Goal: Information Seeking & Learning: Learn about a topic

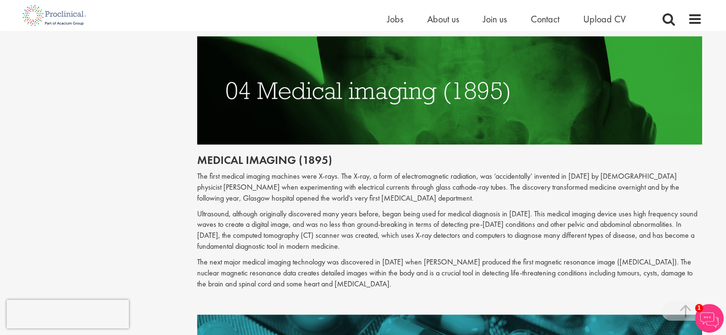
scroll to position [1119, 0]
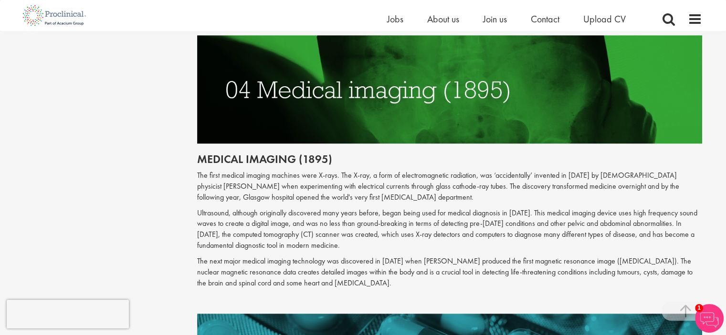
click at [240, 153] on h2 "Medical imaging (1895)" at bounding box center [449, 159] width 505 height 12
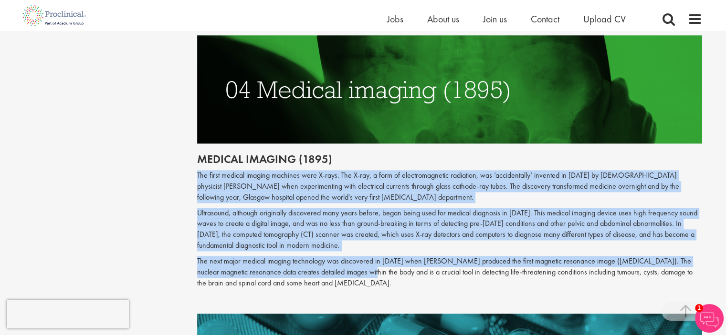
drag, startPoint x: 197, startPoint y: 165, endPoint x: 360, endPoint y: 259, distance: 189.2
click at [360, 259] on div "The top 10 medical advances in history Author: [PERSON_NAME] Posting date: [DAT…" at bounding box center [449, 327] width 519 height 2679
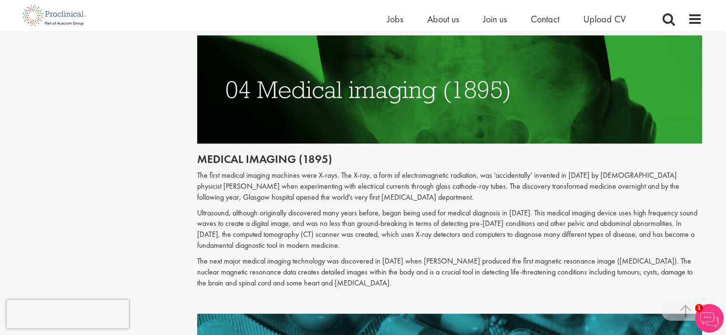
click at [197, 153] on h2 "Medical imaging (1895)" at bounding box center [449, 159] width 505 height 12
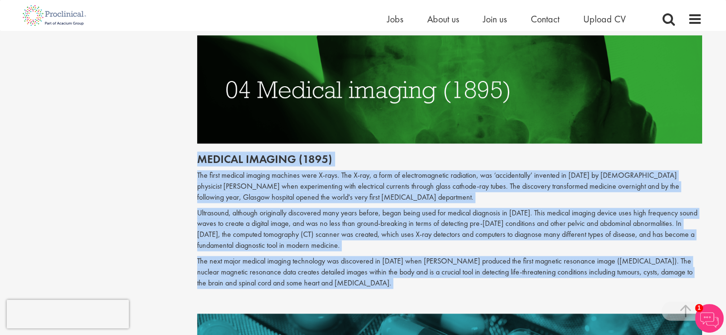
drag, startPoint x: 197, startPoint y: 147, endPoint x: 347, endPoint y: 276, distance: 198.0
copy div "Loremip dolorsi (6220) Ame conse adipisc elitsed doeiusmo temp I-utla. Etd M-al…"
click at [145, 206] on div "Content types Quizzes Blogs Guidebooks Videos Infographics Case studies Press r…" at bounding box center [363, 327] width 692 height 2688
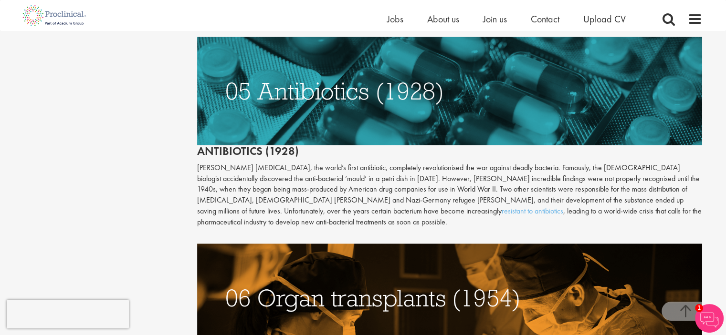
scroll to position [1397, 0]
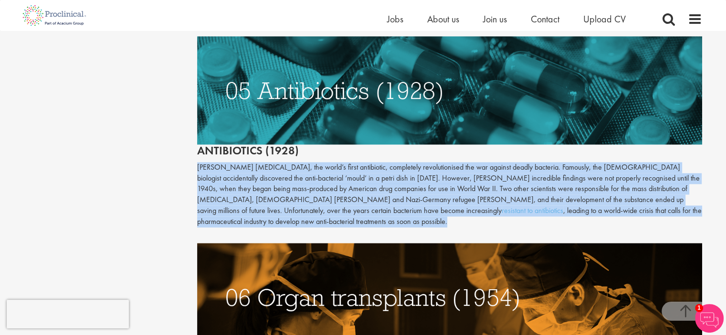
drag, startPoint x: 197, startPoint y: 152, endPoint x: 296, endPoint y: 211, distance: 115.1
click at [296, 211] on p "[PERSON_NAME] [MEDICAL_DATA], the world’s first antibiotic, completely revoluti…" at bounding box center [449, 194] width 505 height 65
copy p "[PERSON_NAME] [MEDICAL_DATA], the world’s first antibiotic, completely revoluti…"
click at [141, 149] on div "Content types Quizzes Blogs Guidebooks Videos Infographics Case studies Press r…" at bounding box center [363, 49] width 692 height 2688
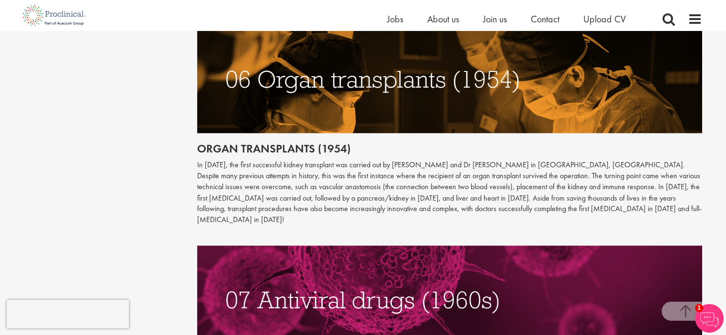
scroll to position [1616, 0]
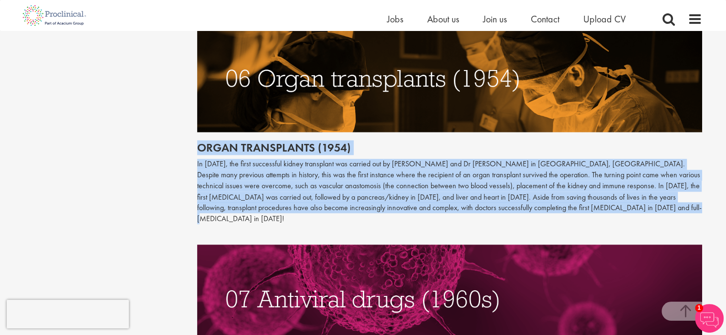
drag, startPoint x: 608, startPoint y: 193, endPoint x: 182, endPoint y: 140, distance: 429.8
copy div "Organ transplants (1954) In [DATE], the first successful kidney transplant was …"
